Goal: Information Seeking & Learning: Compare options

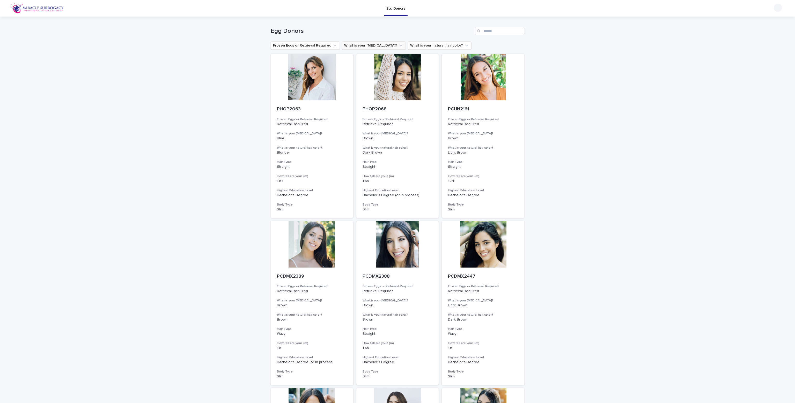
click at [375, 43] on button "What is your [MEDICAL_DATA]?" at bounding box center [374, 45] width 64 height 8
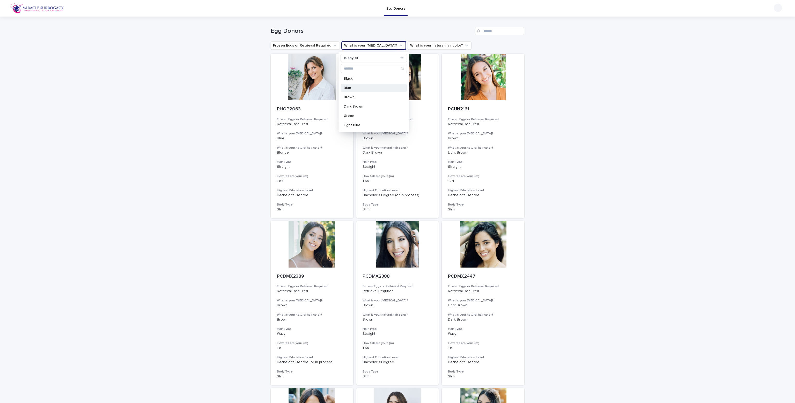
click at [347, 87] on p "Blue" at bounding box center [371, 88] width 55 height 4
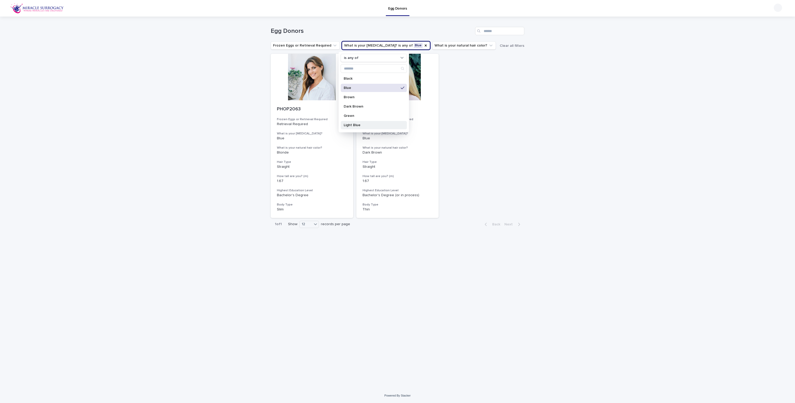
click at [353, 124] on p "Light Blue" at bounding box center [371, 125] width 55 height 4
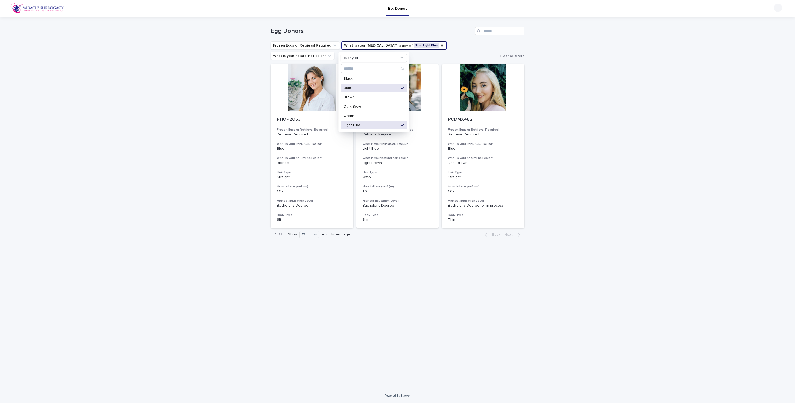
click at [224, 75] on div "Loading... Saving… Loading... Saving… Egg Donors Frozen Eggs or Retrieval Requi…" at bounding box center [397, 203] width 795 height 372
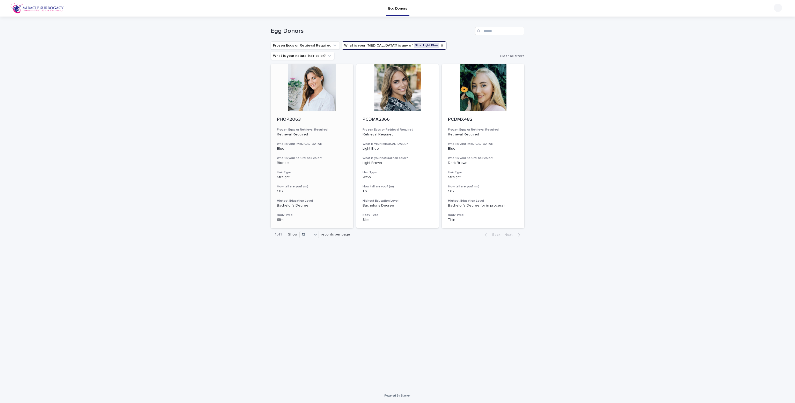
click at [301, 73] on div at bounding box center [312, 87] width 83 height 47
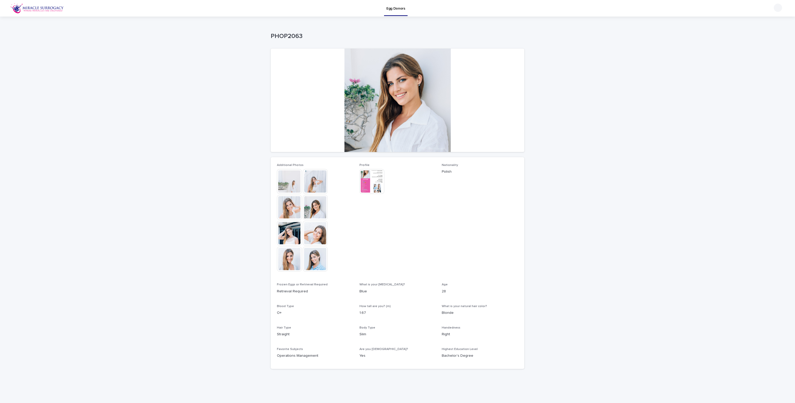
click at [375, 79] on div at bounding box center [398, 100] width 254 height 103
click at [307, 179] on img at bounding box center [315, 181] width 25 height 25
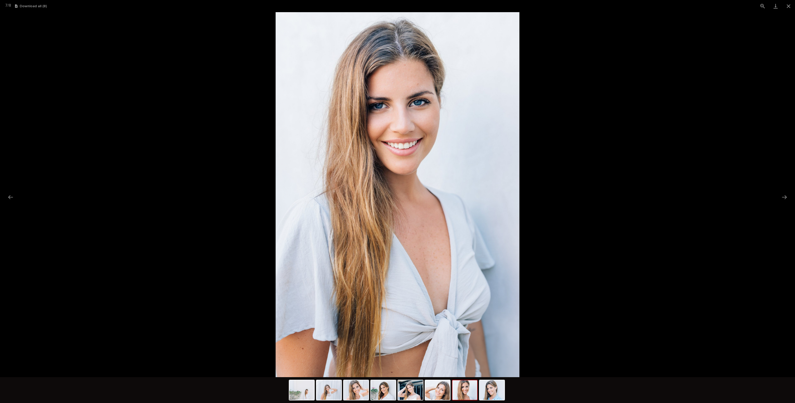
click at [194, 136] on picture at bounding box center [397, 194] width 795 height 365
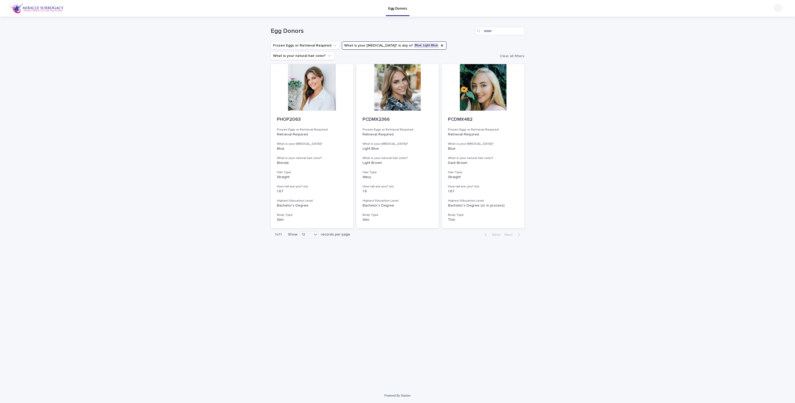
click at [383, 46] on button "What is your [MEDICAL_DATA]? is any of Blue, Light Blue" at bounding box center [394, 45] width 105 height 8
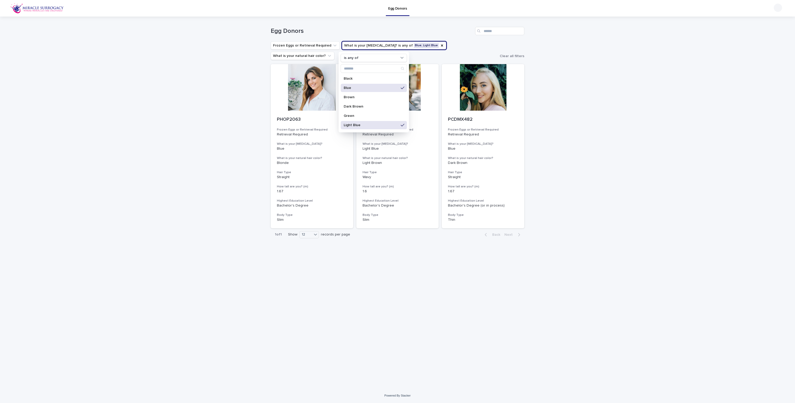
scroll to position [26, 0]
click at [368, 118] on p "Light Green" at bounding box center [371, 118] width 55 height 4
click at [355, 86] on div "Green" at bounding box center [373, 90] width 66 height 8
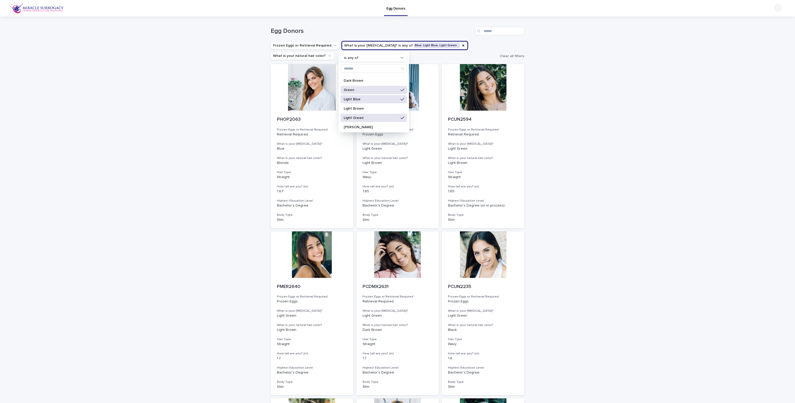
click at [234, 78] on div "Loading... Saving… Loading... Saving… Egg Donors Frozen Eggs or Retrieval Requi…" at bounding box center [397, 309] width 795 height 585
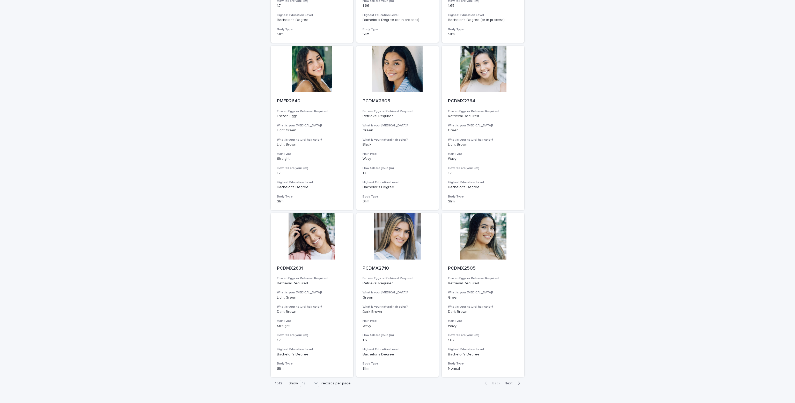
scroll to position [380, 0]
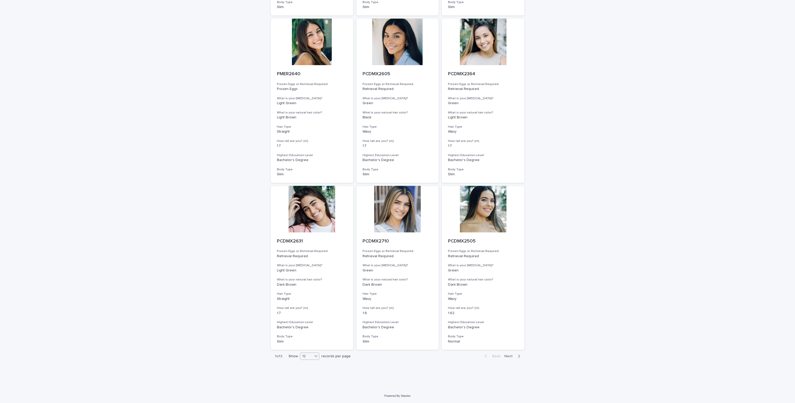
click at [309, 264] on div "12" at bounding box center [306, 356] width 12 height 5
click at [305, 264] on div "36" at bounding box center [308, 376] width 19 height 6
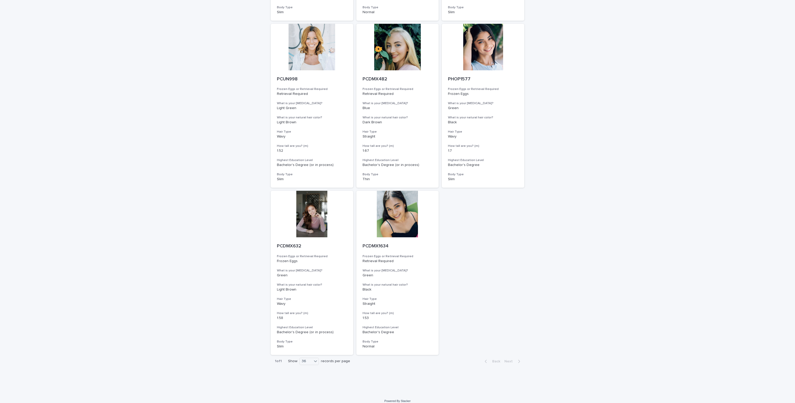
scroll to position [1049, 0]
